Goal: Task Accomplishment & Management: Use online tool/utility

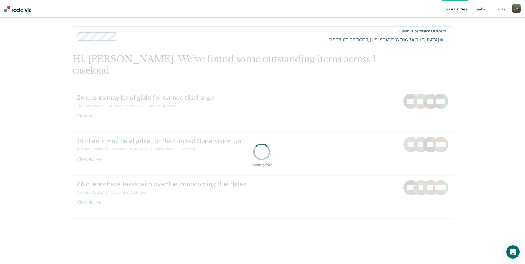
click at [483, 4] on link "Tasks" at bounding box center [480, 9] width 12 height 18
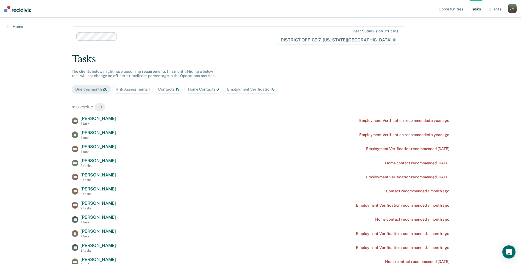
click at [173, 89] on div "Contacts 19" at bounding box center [168, 89] width 21 height 5
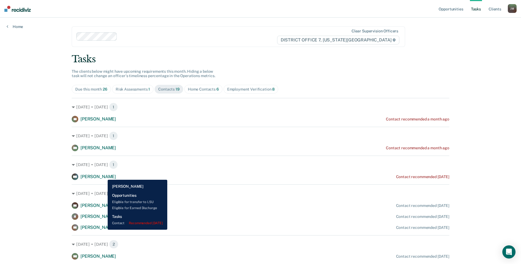
click at [104, 176] on span "[PERSON_NAME]" at bounding box center [97, 176] width 35 height 5
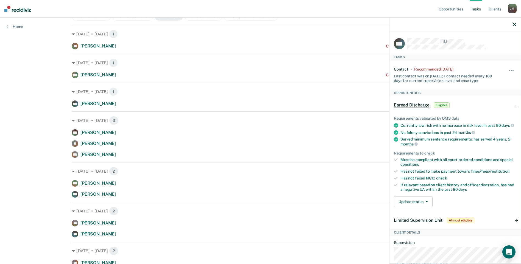
scroll to position [110, 0]
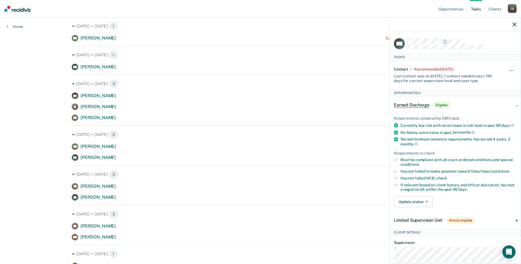
click at [516, 22] on div at bounding box center [455, 25] width 131 height 14
click at [514, 23] on icon "button" at bounding box center [515, 25] width 4 height 4
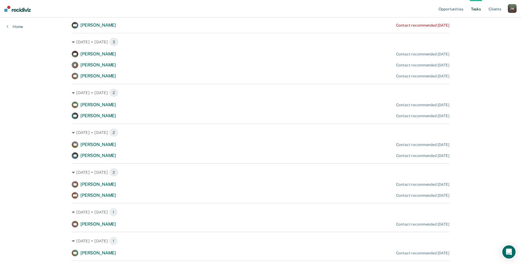
scroll to position [165, 0]
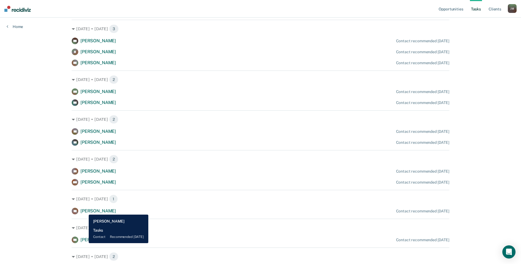
click at [85, 211] on span "[PERSON_NAME]" at bounding box center [97, 210] width 35 height 5
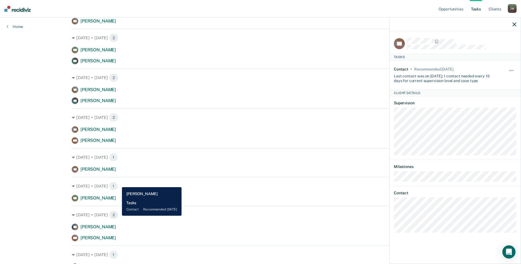
scroll to position [220, 0]
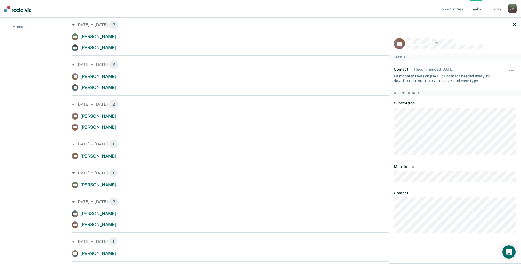
click at [513, 24] on icon "button" at bounding box center [515, 25] width 4 height 4
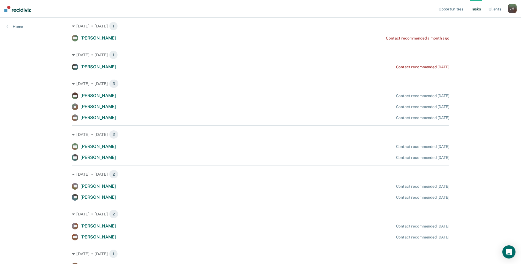
scroll to position [0, 0]
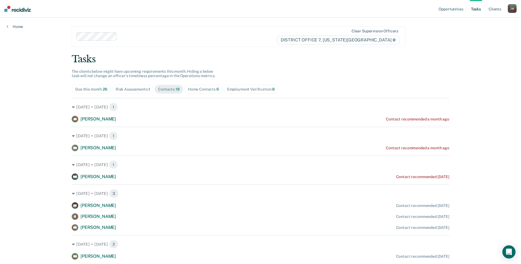
click at [201, 86] on span "Home Contacts 6" at bounding box center [203, 89] width 38 height 9
